Goal: Find specific page/section: Find specific page/section

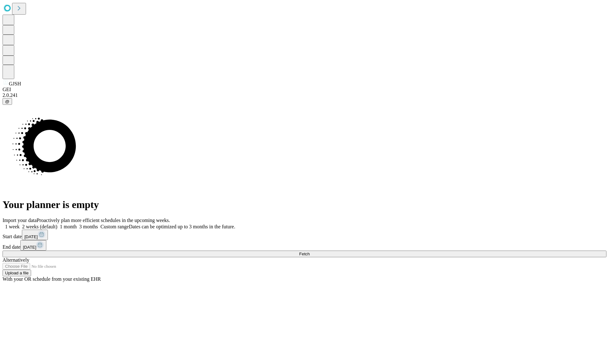
click at [310, 251] on span "Fetch" at bounding box center [304, 253] width 10 height 5
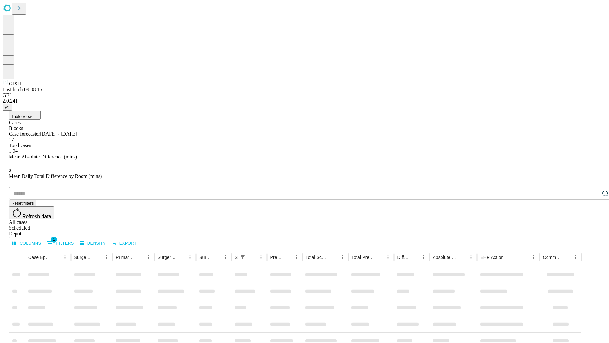
click at [593, 231] on div "Depot" at bounding box center [311, 234] width 604 height 6
